Goal: Task Accomplishment & Management: Use online tool/utility

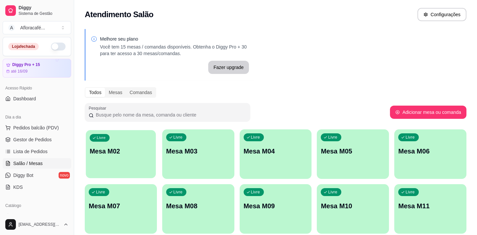
click at [117, 132] on div "Livre Mesa M02" at bounding box center [121, 150] width 70 height 40
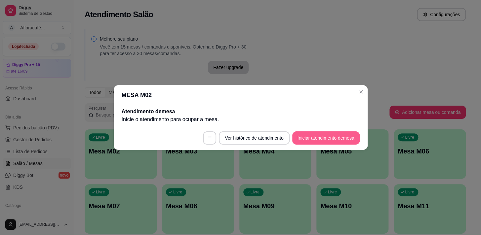
click at [339, 134] on button "Iniciar atendimento de mesa" at bounding box center [325, 138] width 67 height 13
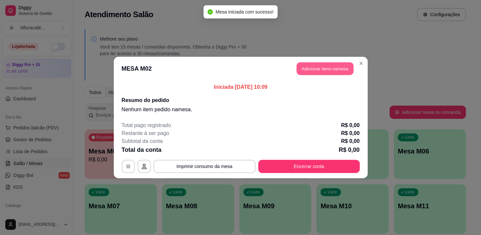
click at [333, 66] on button "Adicionar itens na mesa" at bounding box center [325, 69] width 57 height 13
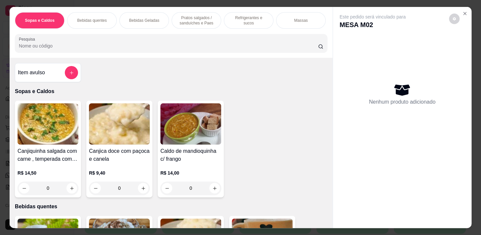
click at [237, 18] on p "Refrigerantes e sucos" at bounding box center [249, 20] width 38 height 11
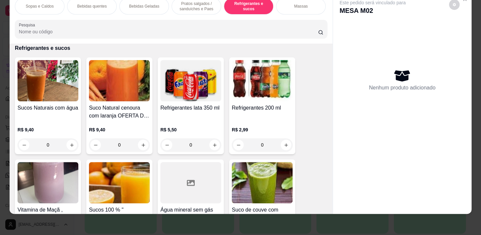
scroll to position [2813, 0]
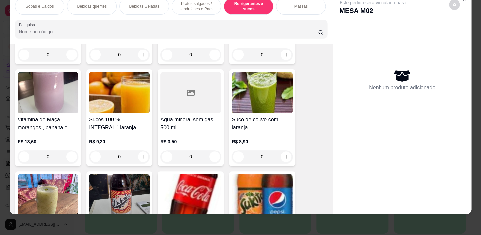
click at [209, 158] on div "0" at bounding box center [190, 156] width 61 height 13
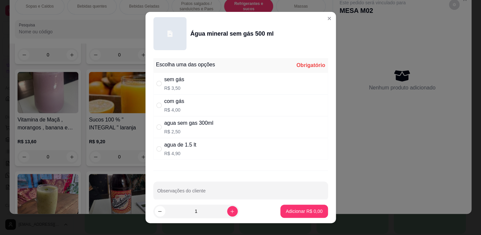
click at [248, 86] on div "sem gás R$ 3,50" at bounding box center [240, 84] width 175 height 22
radio input "true"
click at [302, 209] on button "Adicionar R$ 3,50" at bounding box center [304, 211] width 46 height 13
type input "1"
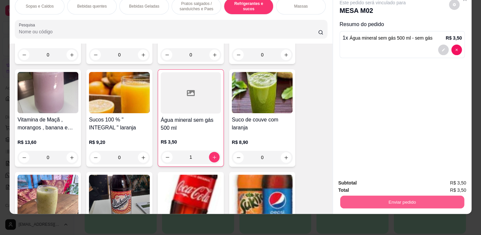
click at [381, 197] on button "Enviar pedido" at bounding box center [402, 202] width 124 height 13
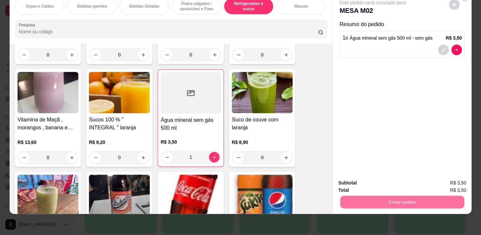
click at [381, 181] on button "Não registrar e enviar pedido" at bounding box center [380, 182] width 67 height 12
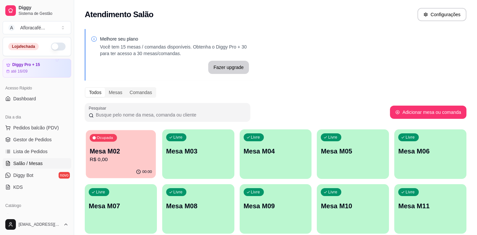
click at [143, 133] on div "Ocupada Mesa M02 R$ 0,00" at bounding box center [121, 148] width 70 height 36
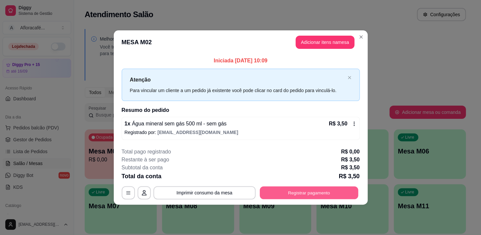
click at [320, 196] on button "Registrar pagamento" at bounding box center [309, 193] width 99 height 13
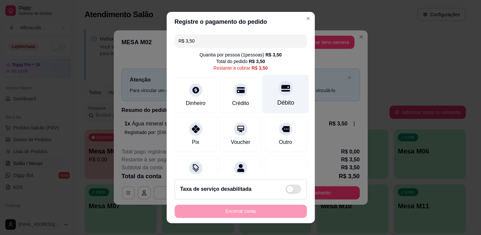
click at [283, 86] on div "Débito" at bounding box center [285, 94] width 47 height 39
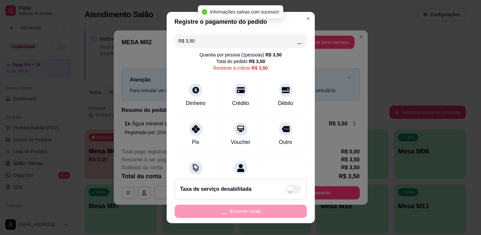
type input "R$ 0,00"
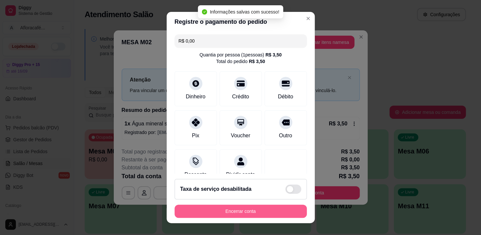
click at [255, 213] on button "Encerrar conta" at bounding box center [241, 211] width 132 height 13
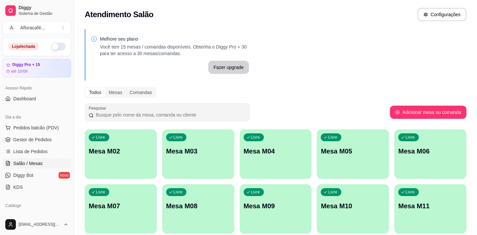
click at [51, 45] on button "button" at bounding box center [58, 47] width 15 height 8
click at [210, 157] on div "Livre Mesa M03" at bounding box center [198, 150] width 70 height 40
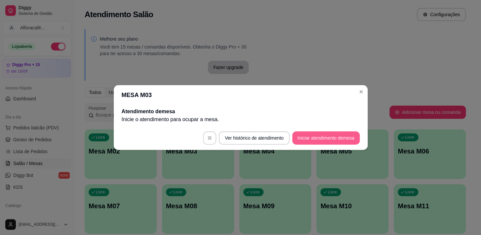
click at [308, 136] on button "Iniciar atendimento de mesa" at bounding box center [325, 138] width 67 height 13
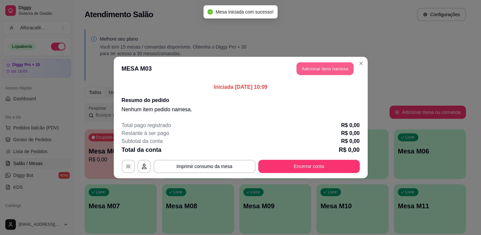
click at [322, 69] on button "Adicionar itens na mesa" at bounding box center [325, 69] width 57 height 13
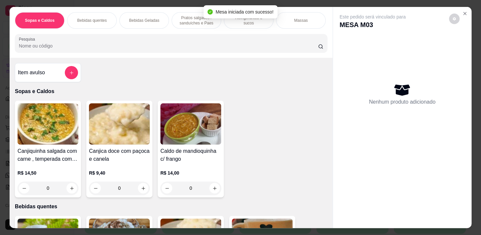
click at [131, 55] on div "Sopas e Caldos Bebidas quentes Bebidas Geladas Pratos salgados / sanduíches e P…" at bounding box center [171, 32] width 323 height 51
click at [113, 49] on input "Pesquisa" at bounding box center [168, 46] width 299 height 7
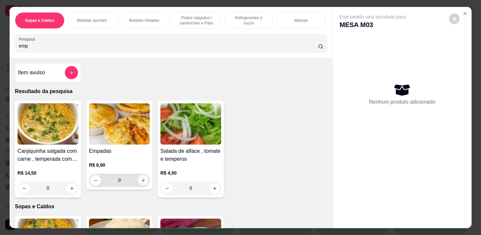
type input "emp"
click at [143, 182] on icon "increase-product-quantity" at bounding box center [143, 180] width 5 height 5
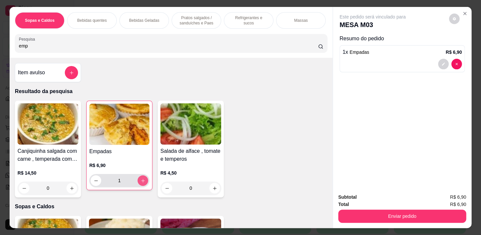
type input "1"
click at [346, 202] on strong "Total" at bounding box center [343, 204] width 11 height 5
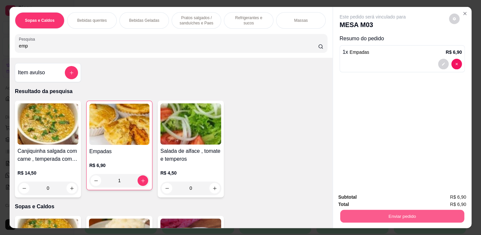
click at [350, 210] on button "Enviar pedido" at bounding box center [402, 216] width 124 height 13
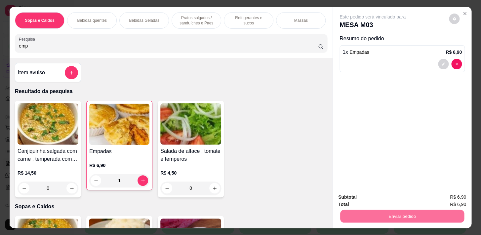
click at [398, 198] on button "Não registrar e enviar pedido" at bounding box center [380, 198] width 67 height 12
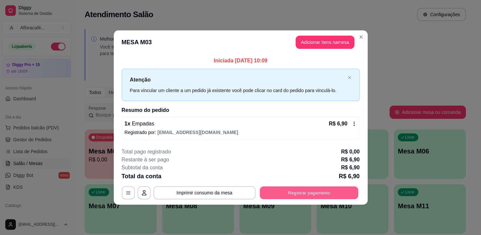
click at [314, 193] on button "Registrar pagamento" at bounding box center [309, 193] width 99 height 13
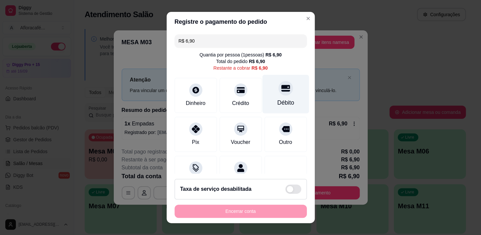
click at [281, 92] on icon at bounding box center [285, 88] width 9 height 9
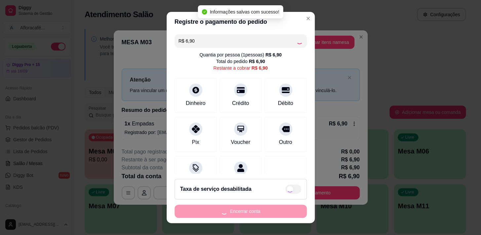
type input "R$ 0,00"
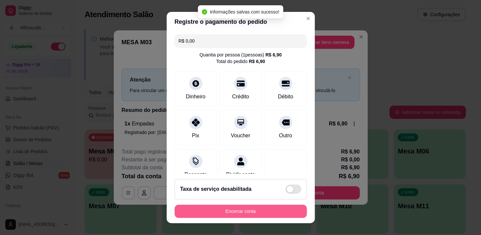
click at [262, 212] on button "Encerrar conta" at bounding box center [241, 211] width 132 height 13
